Goal: Contribute content

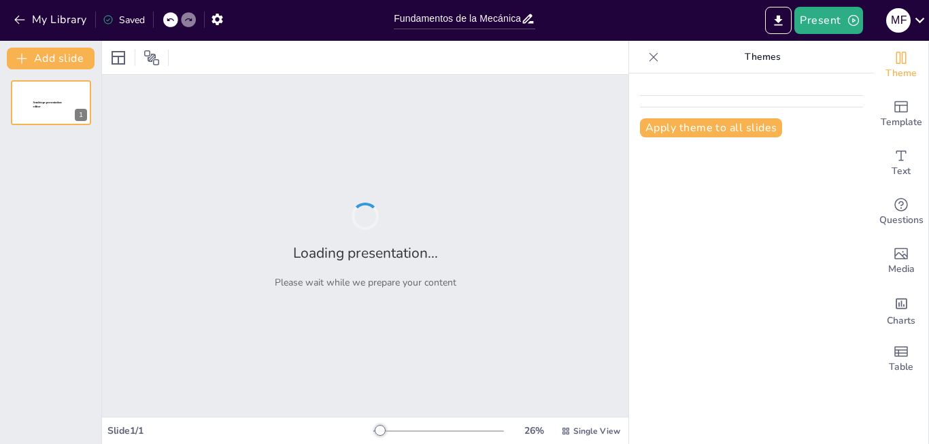
type input "Fundamentos de la Mecánica de Fluidos: Teoría y Aplicaciones"
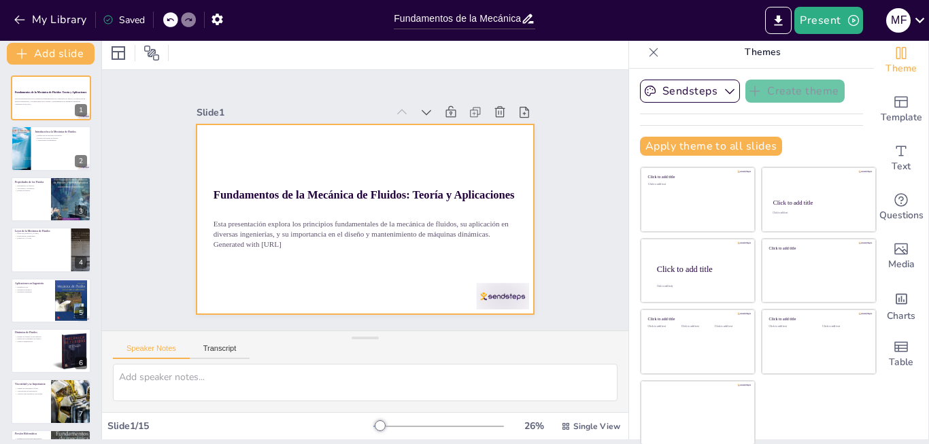
scroll to position [6, 0]
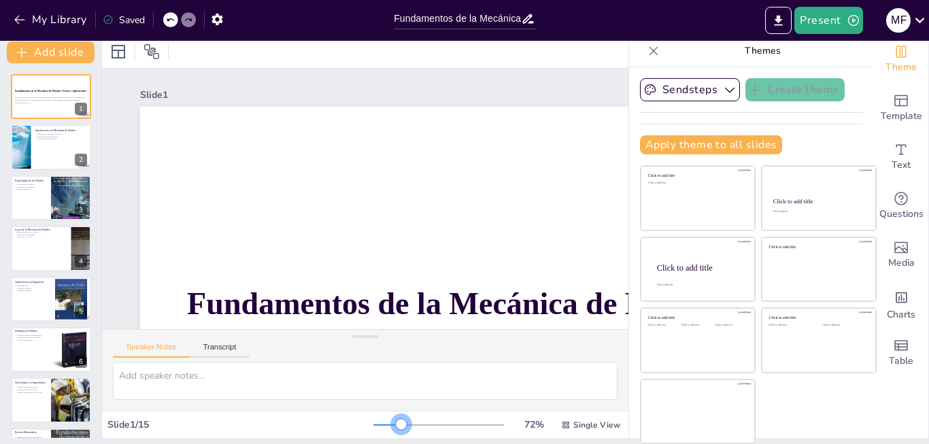
click at [380, 427] on div at bounding box center [438, 425] width 131 height 11
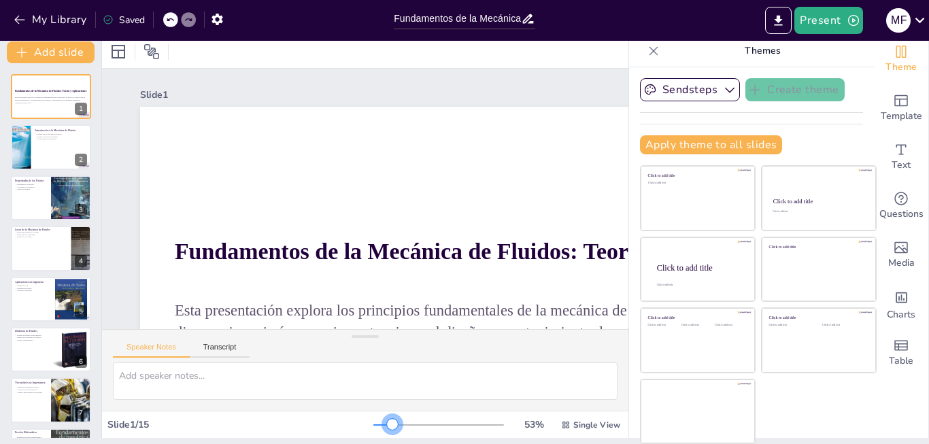
click at [373, 425] on div at bounding box center [382, 425] width 19 height 1
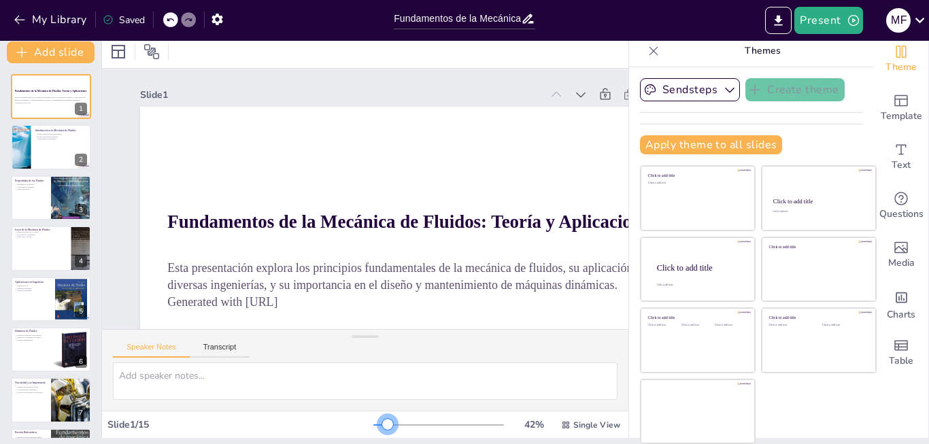
click at [382, 426] on div at bounding box center [387, 424] width 11 height 11
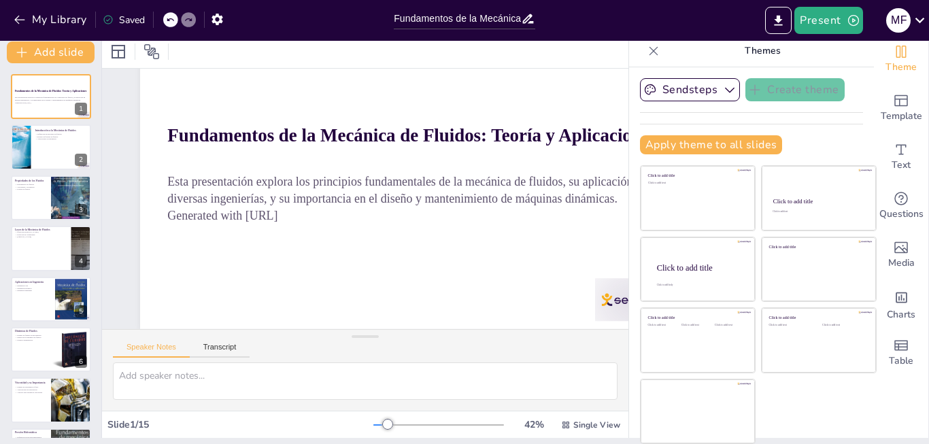
scroll to position [98, 0]
click at [62, 150] on div at bounding box center [51, 147] width 82 height 46
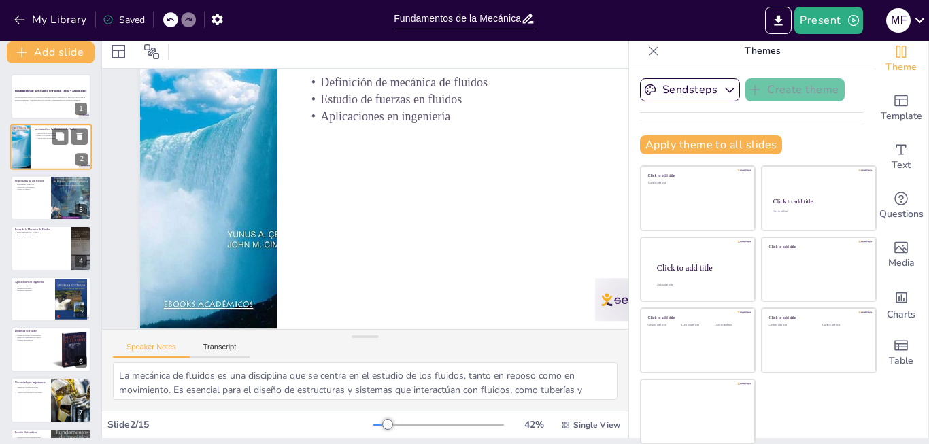
scroll to position [0, 0]
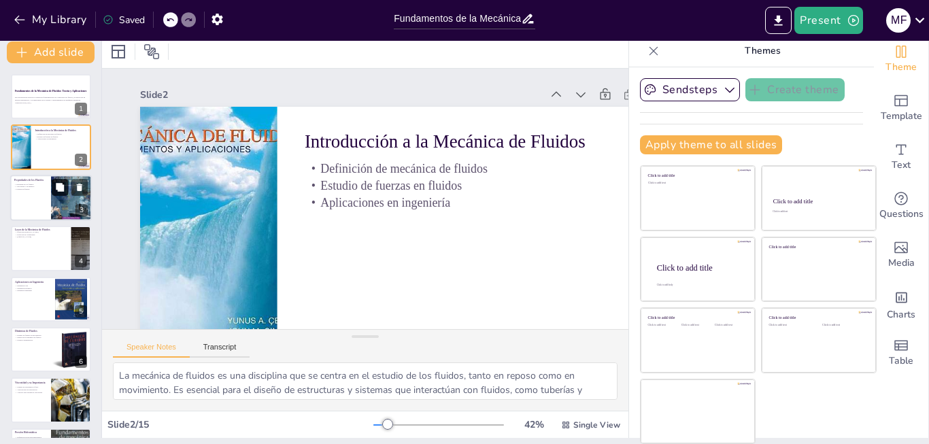
click at [63, 193] on button at bounding box center [60, 187] width 16 height 16
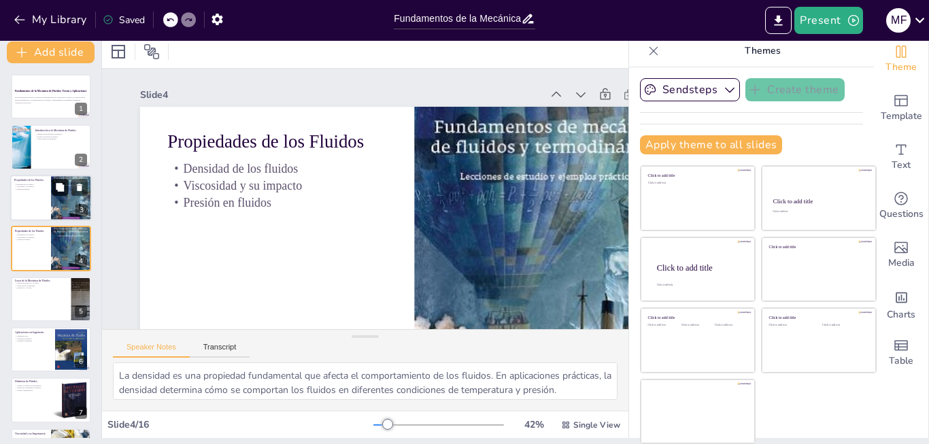
scroll to position [62, 0]
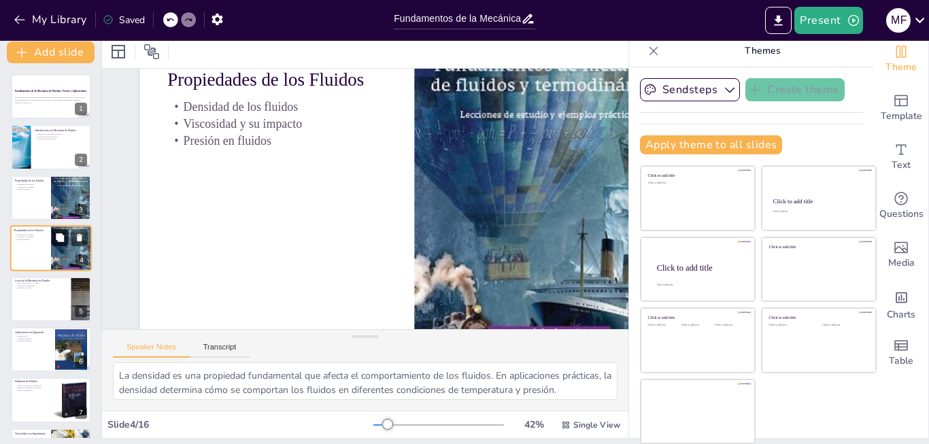
click at [65, 239] on button at bounding box center [60, 238] width 16 height 16
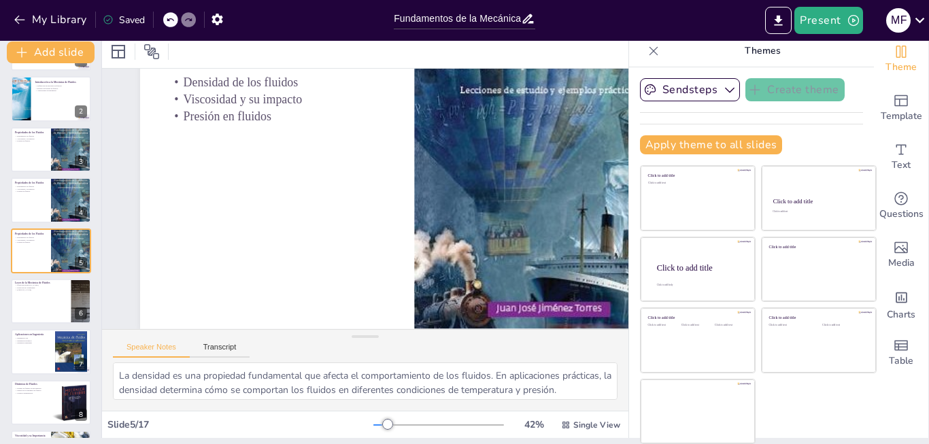
scroll to position [98, 0]
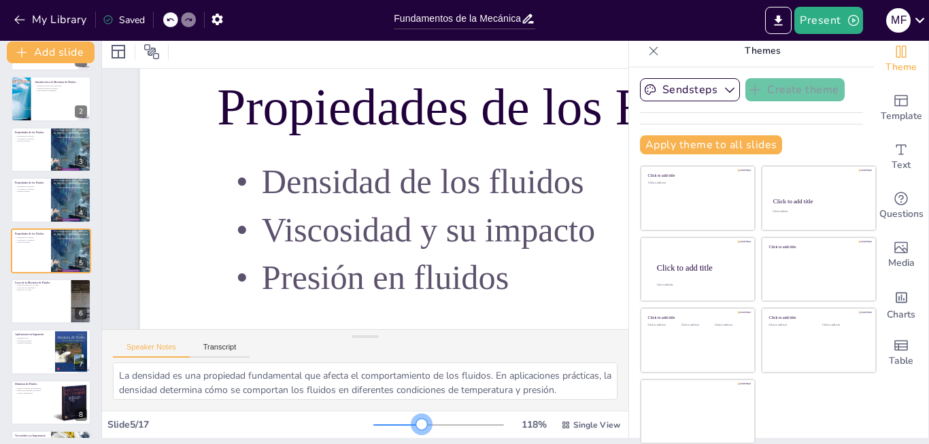
click at [400, 427] on div at bounding box center [438, 425] width 131 height 11
click at [390, 425] on div at bounding box center [397, 425] width 49 height 1
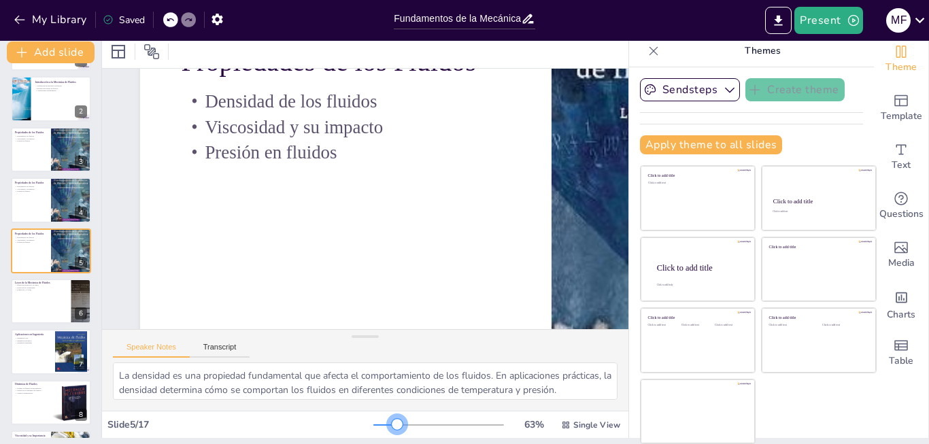
click at [376, 420] on div at bounding box center [438, 425] width 131 height 11
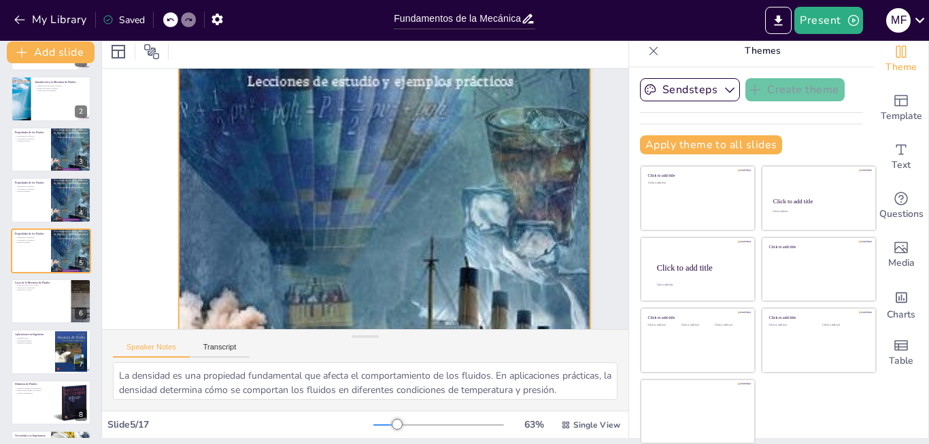
scroll to position [155, 407]
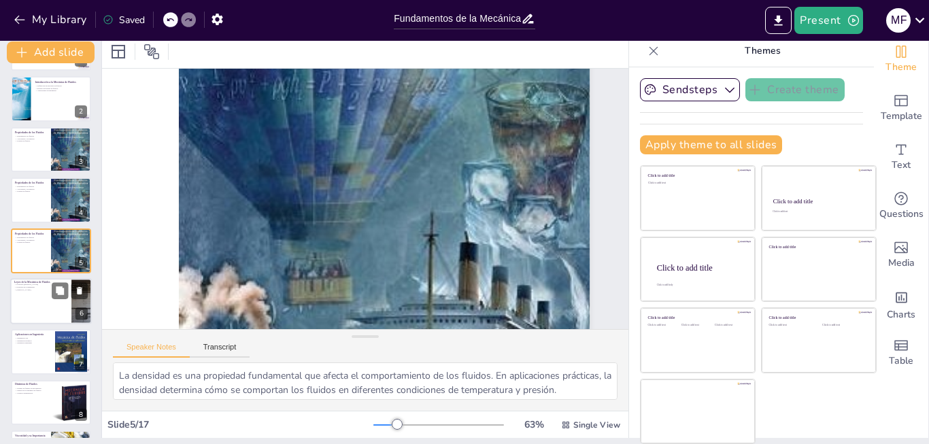
click at [40, 295] on div at bounding box center [51, 301] width 82 height 46
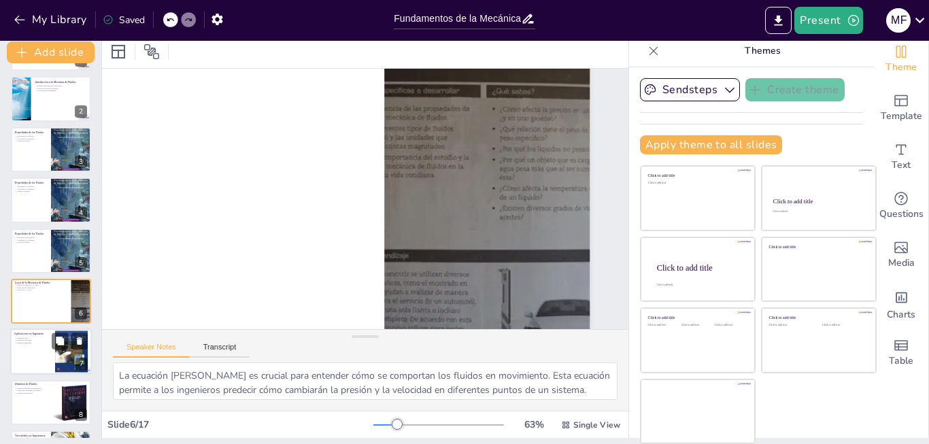
scroll to position [0, 407]
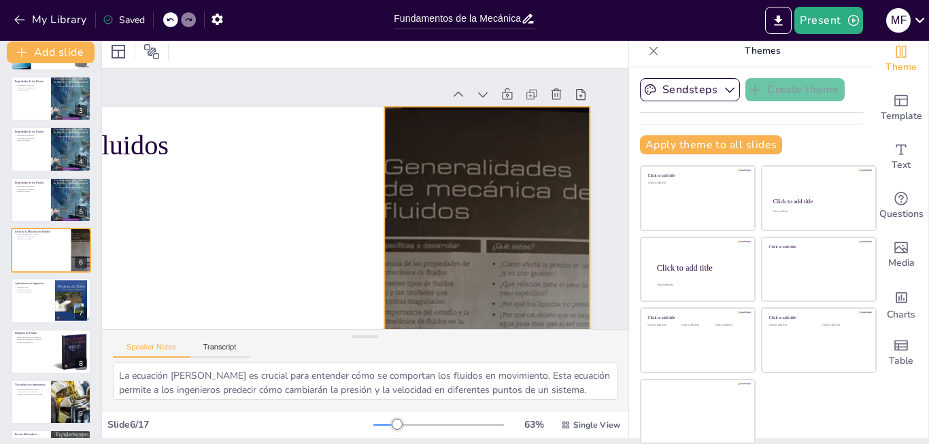
click at [403, 222] on div at bounding box center [487, 338] width 346 height 463
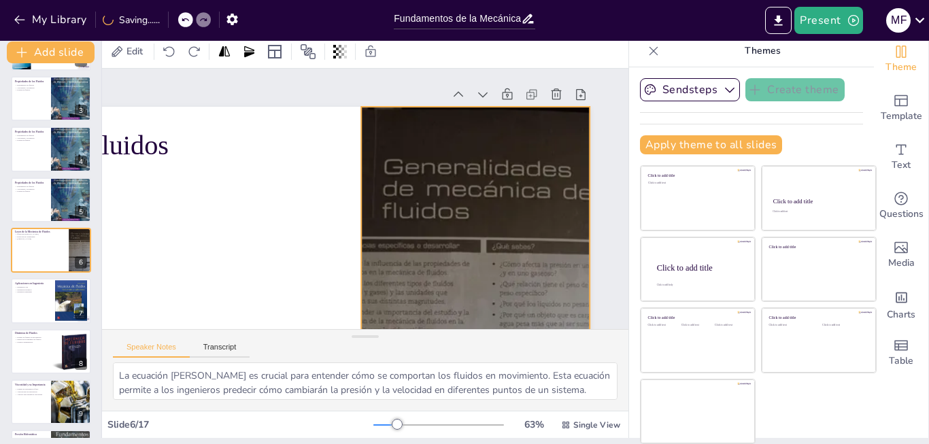
drag, startPoint x: 348, startPoint y: 192, endPoint x: 165, endPoint y: 186, distance: 183.1
click at [350, 186] on div at bounding box center [355, 338] width 11 height 463
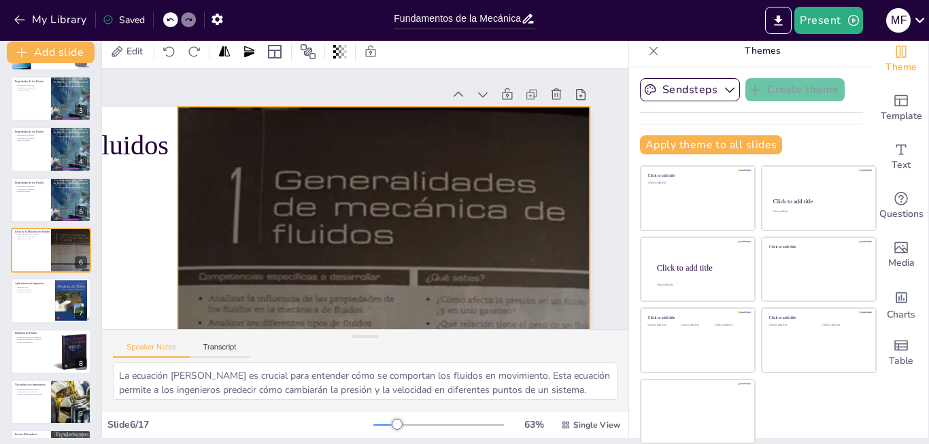
drag, startPoint x: 165, startPoint y: 177, endPoint x: 140, endPoint y: 172, distance: 24.9
click at [167, 172] on div at bounding box center [172, 338] width 11 height 463
click at [67, 295] on button at bounding box center [60, 290] width 16 height 16
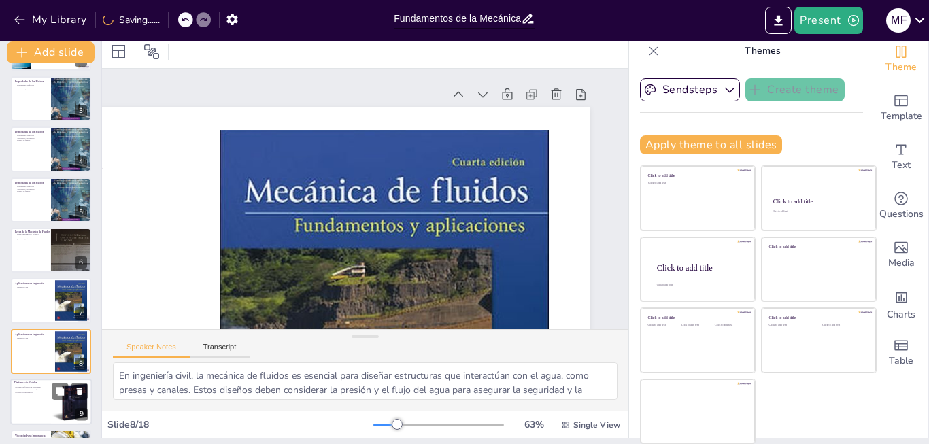
scroll to position [139, 407]
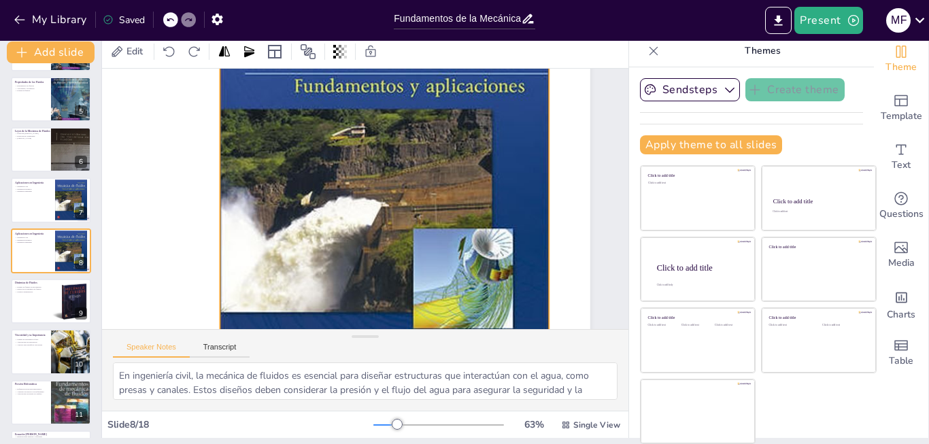
click at [220, 235] on div at bounding box center [384, 198] width 329 height 423
click at [401, 257] on div at bounding box center [384, 201] width 371 height 456
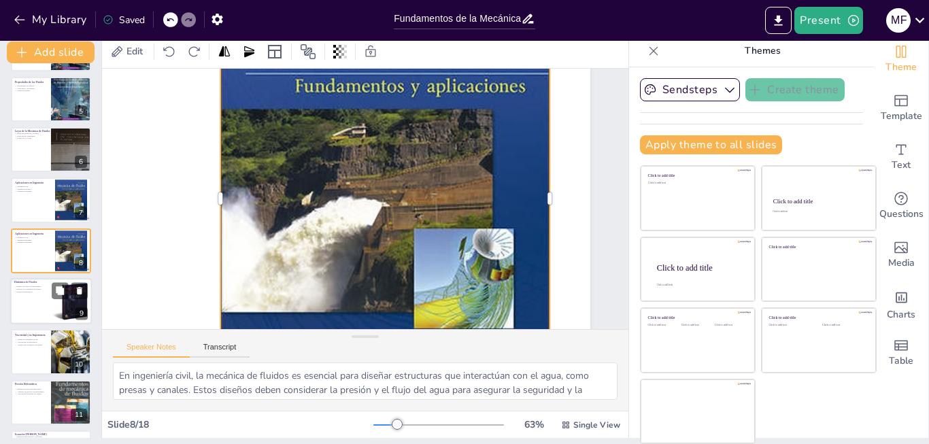
click at [63, 305] on div at bounding box center [71, 301] width 88 height 46
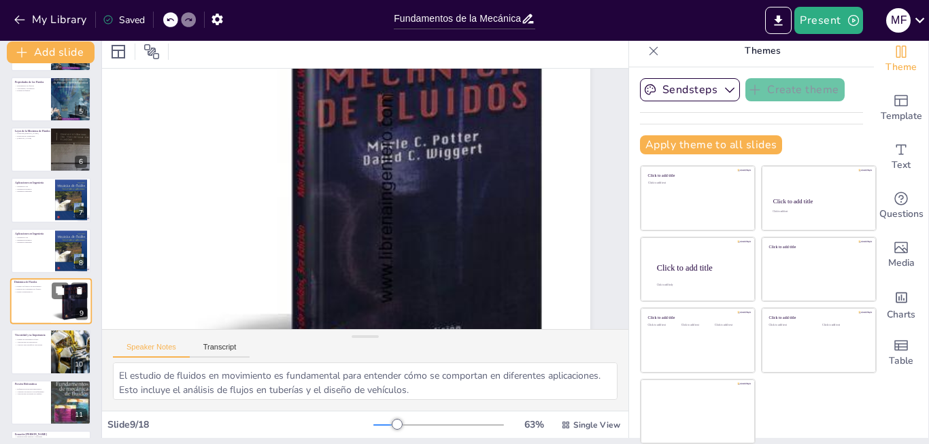
scroll to position [0, 407]
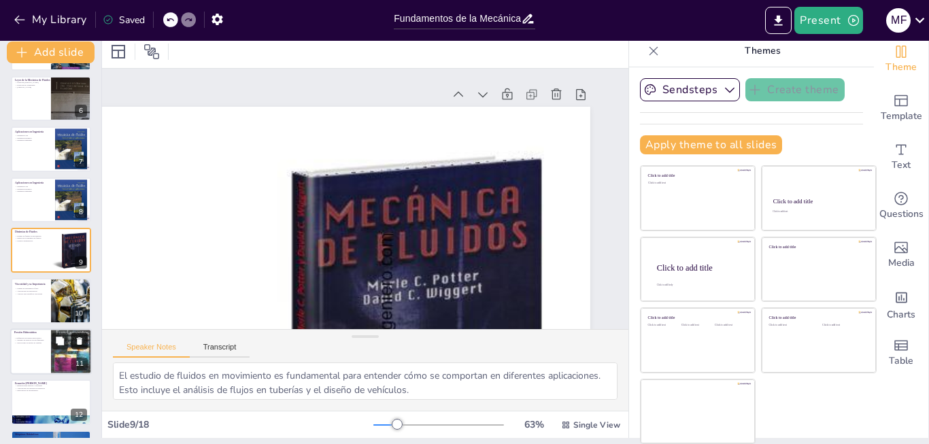
click at [72, 348] on button at bounding box center [79, 341] width 16 height 16
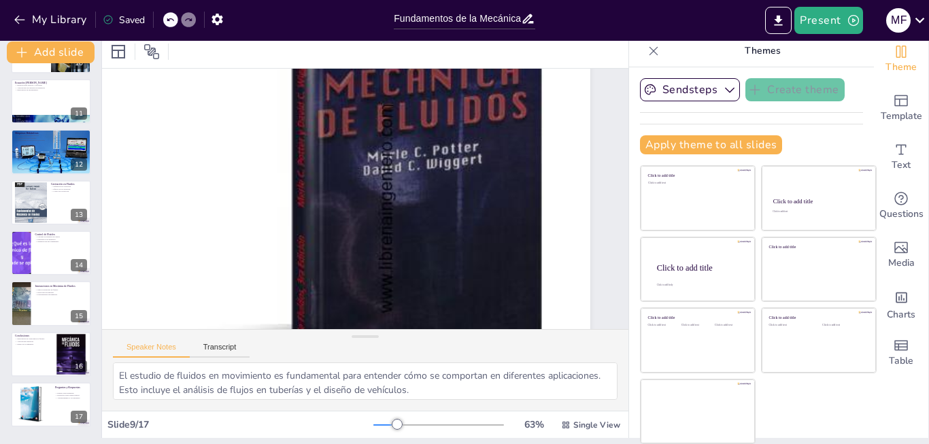
scroll to position [252, 407]
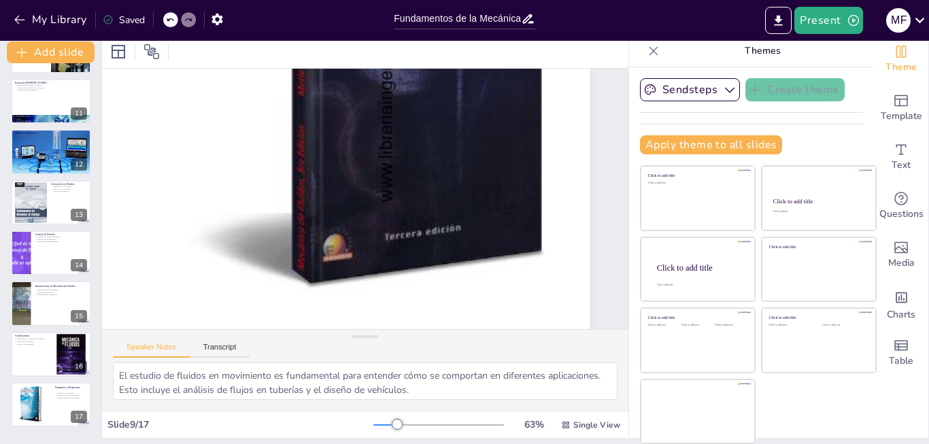
click at [405, 426] on div at bounding box center [438, 425] width 131 height 11
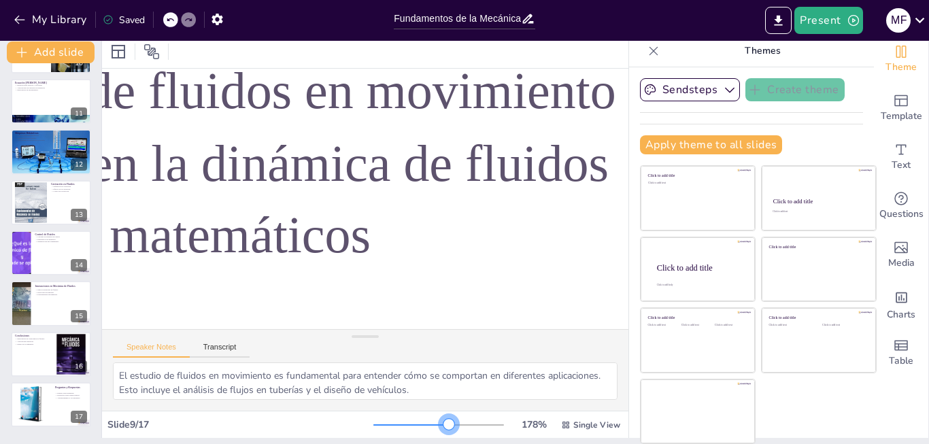
click at [427, 426] on div at bounding box center [438, 425] width 131 height 11
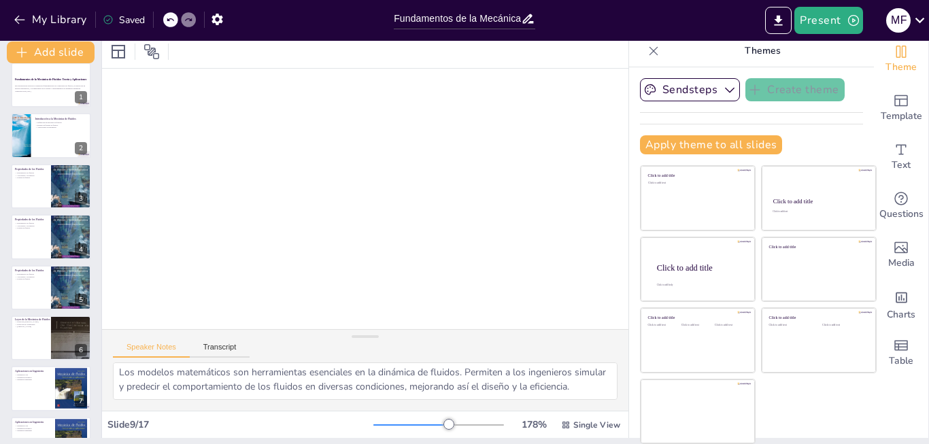
scroll to position [0, 0]
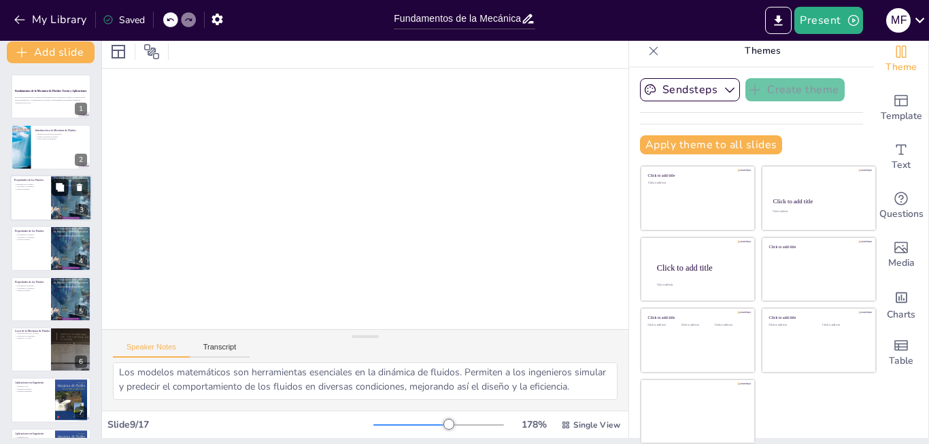
click at [68, 195] on div at bounding box center [70, 187] width 36 height 16
type textarea "La densidad es una propiedad fundamental que afecta el comportamiento de los fl…"
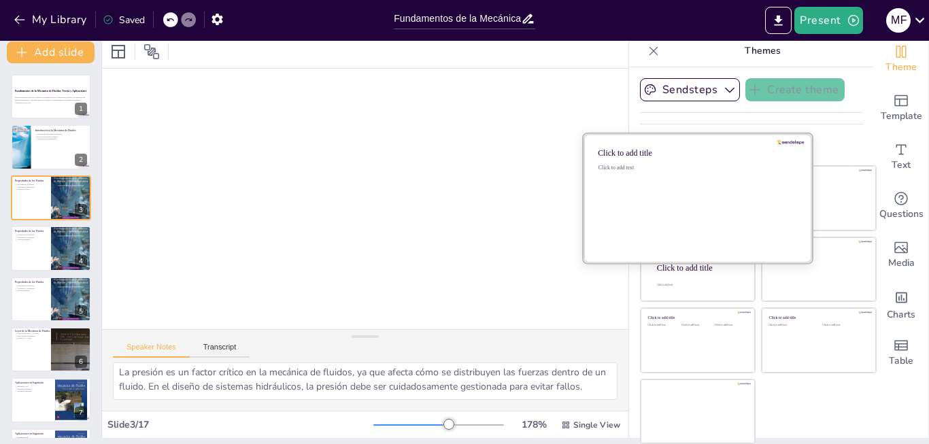
click at [657, 197] on div "Click to add text" at bounding box center [696, 207] width 195 height 84
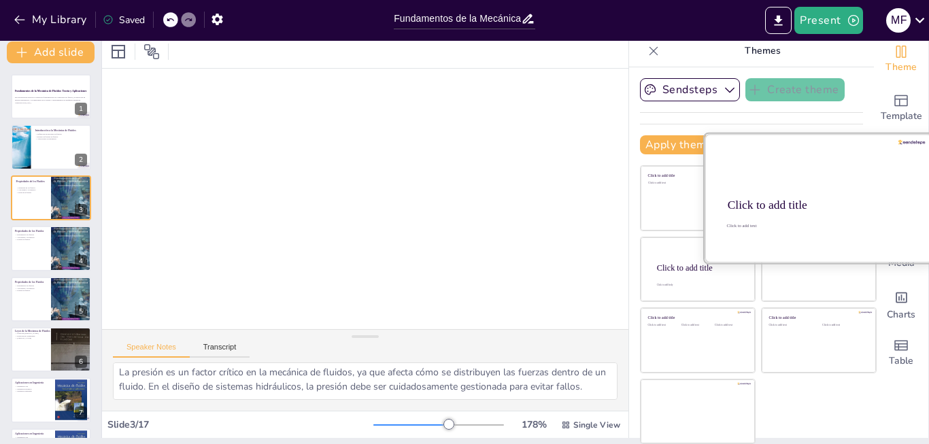
click at [807, 171] on div at bounding box center [819, 198] width 229 height 129
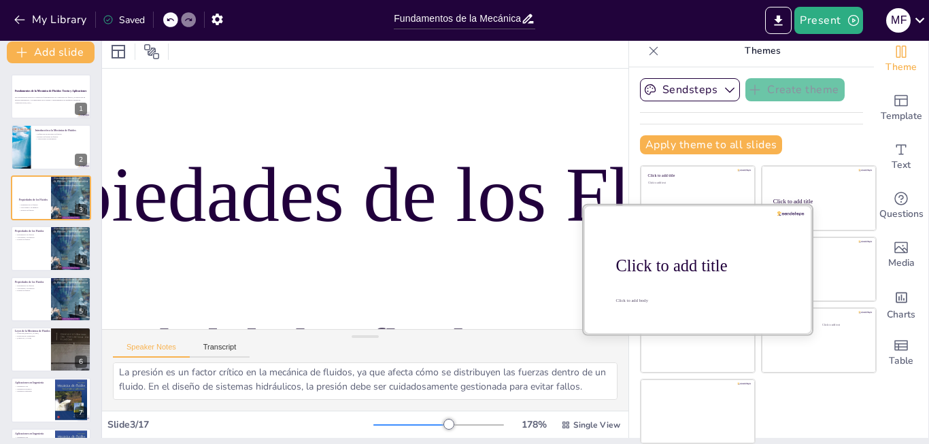
click at [676, 271] on div "Click to add title" at bounding box center [702, 265] width 173 height 19
